Goal: Information Seeking & Learning: Learn about a topic

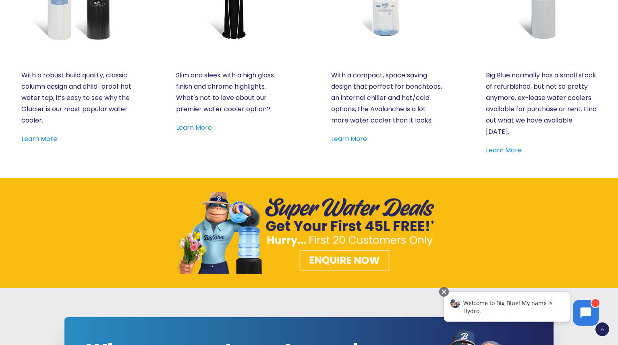
scroll to position [559, 0]
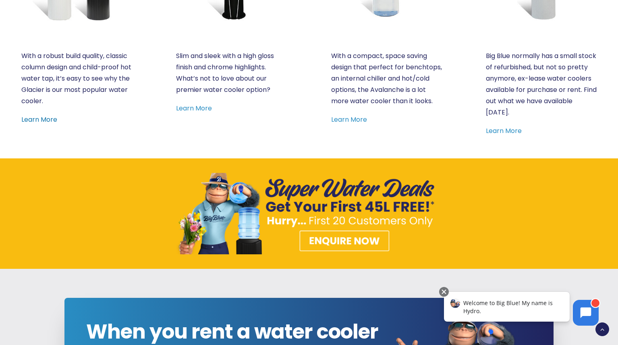
click at [33, 117] on link "Learn More" at bounding box center [39, 119] width 36 height 9
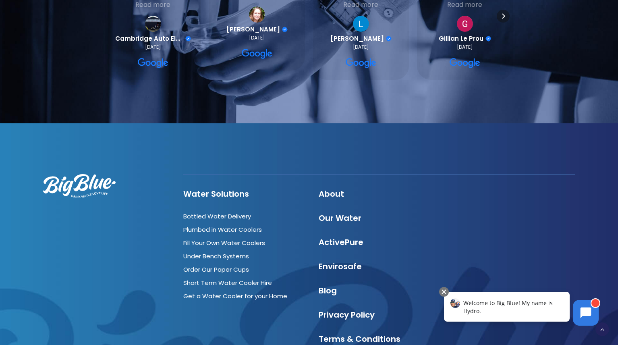
scroll to position [818, 0]
click at [239, 229] on link "Plumbed in Water Coolers" at bounding box center [222, 229] width 79 height 8
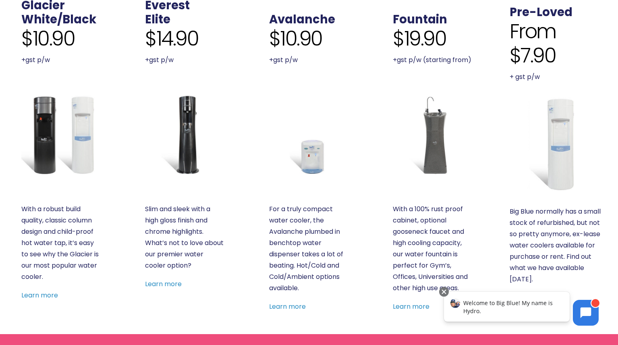
scroll to position [309, 0]
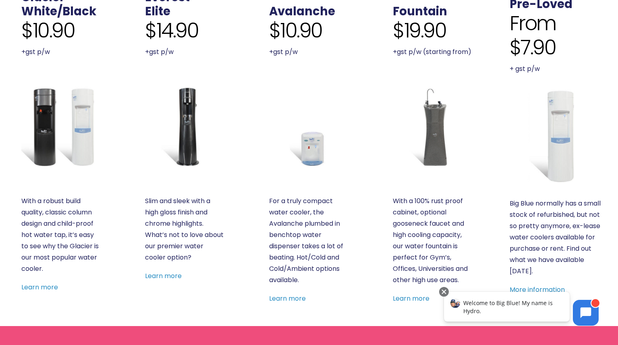
click at [79, 153] on img at bounding box center [61, 127] width 80 height 80
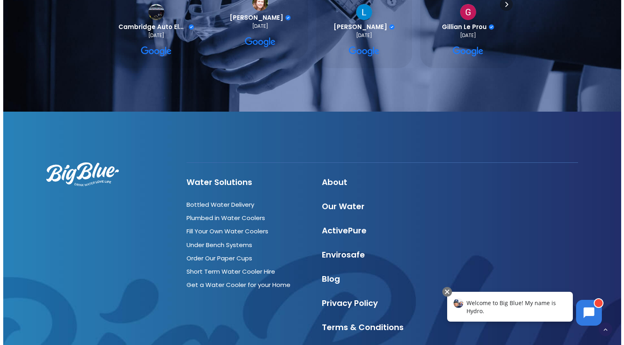
scroll to position [924, 0]
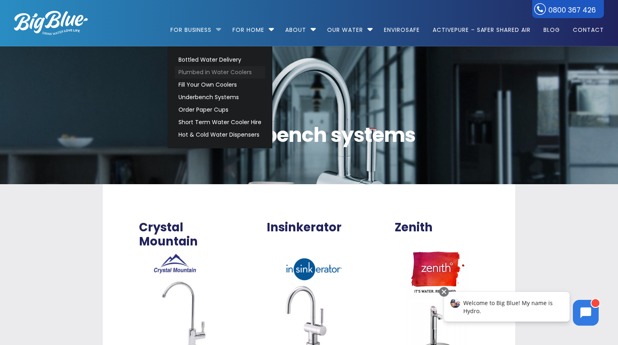
click at [223, 74] on link "Plumbed in Water Coolers" at bounding box center [220, 72] width 90 height 12
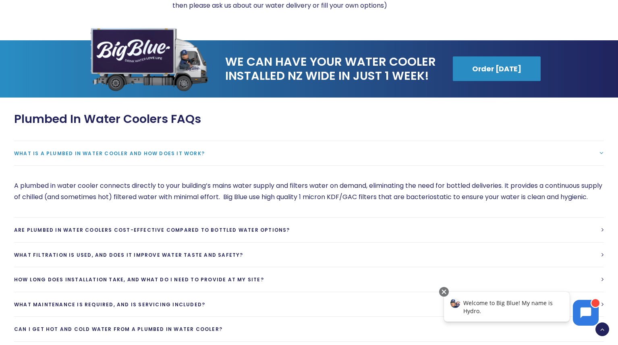
scroll to position [1331, 0]
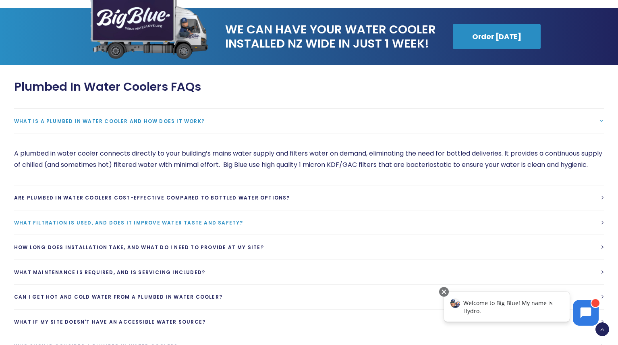
click at [193, 235] on link "What filtration is used, and does it improve water taste and safety?" at bounding box center [308, 222] width 589 height 25
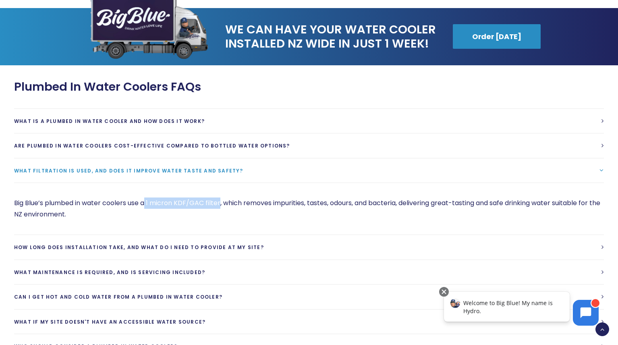
drag, startPoint x: 147, startPoint y: 201, endPoint x: 221, endPoint y: 203, distance: 74.1
click at [221, 203] on p "Big Blue’s plumbed in water coolers use a 1 micron KDF/GAC filter, which remove…" at bounding box center [308, 208] width 589 height 23
copy p "1 micron KDF/GAC filter"
click at [391, 220] on div "Big Blue’s plumbed in water coolers use a 1 micron KDF/GAC filter, which remove…" at bounding box center [308, 208] width 589 height 52
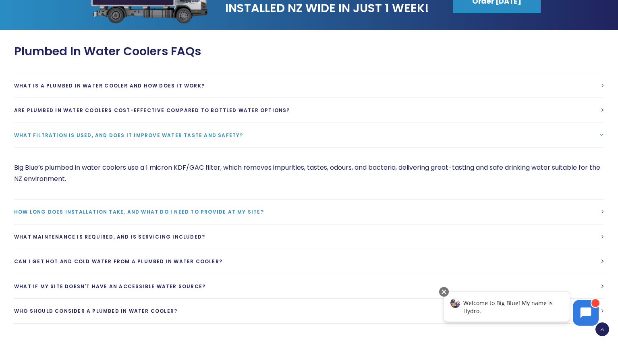
scroll to position [1399, 0]
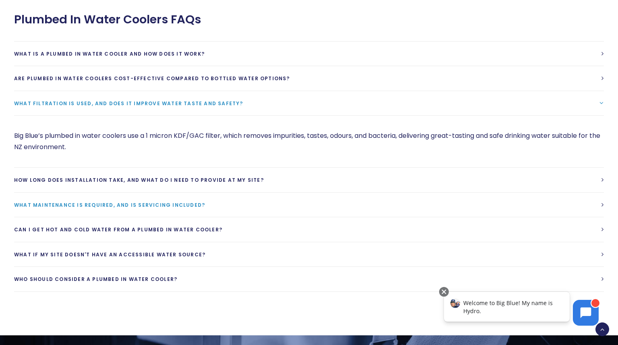
click at [308, 207] on link "What maintenance is required, and is servicing included?" at bounding box center [308, 204] width 589 height 25
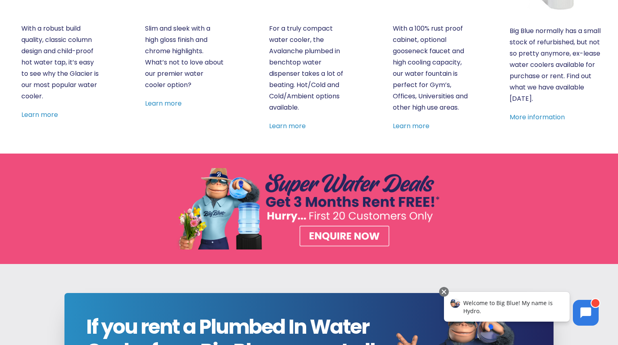
scroll to position [0, 0]
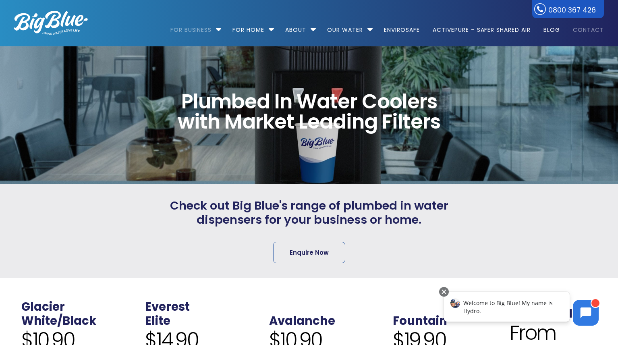
click at [574, 27] on link "Contact" at bounding box center [585, 26] width 37 height 52
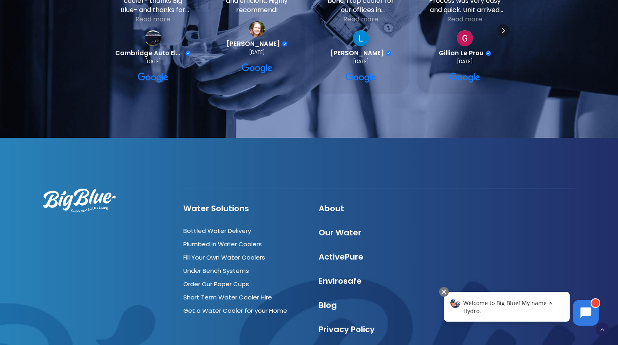
scroll to position [729, 0]
